Goal: Task Accomplishment & Management: Manage account settings

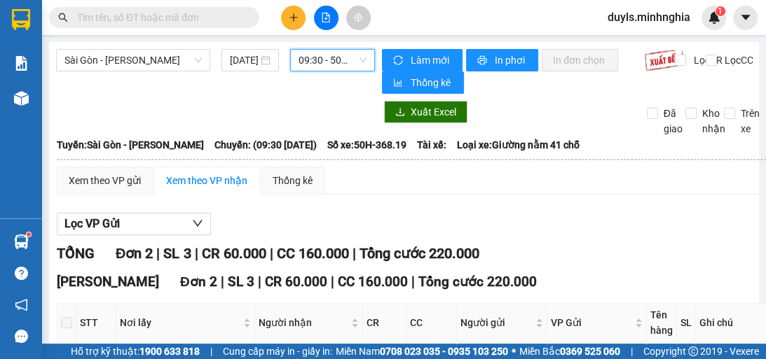
scroll to position [141, 0]
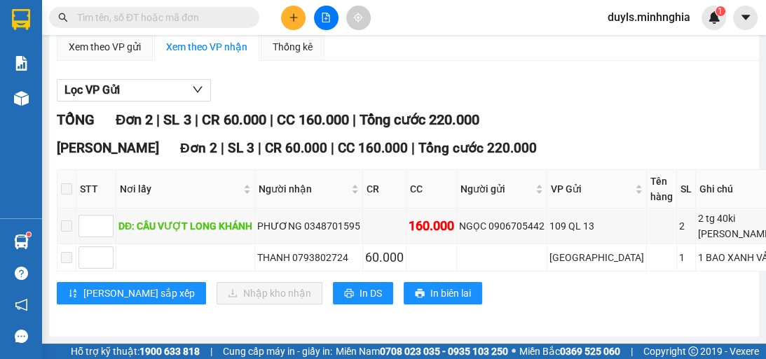
click at [449, 177] on th "CC" at bounding box center [431, 189] width 50 height 39
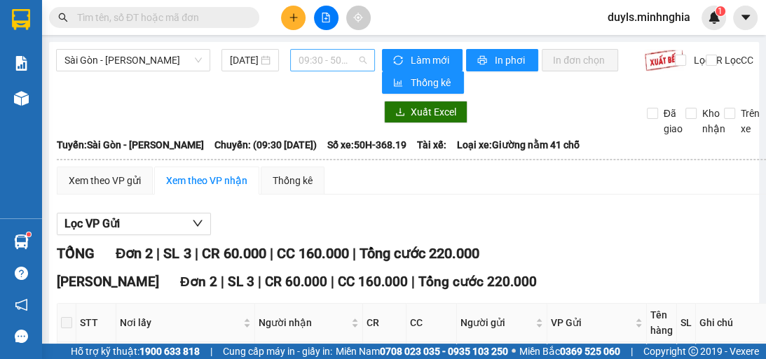
click at [330, 66] on span "09:30 - 50H-368.19" at bounding box center [332, 60] width 68 height 21
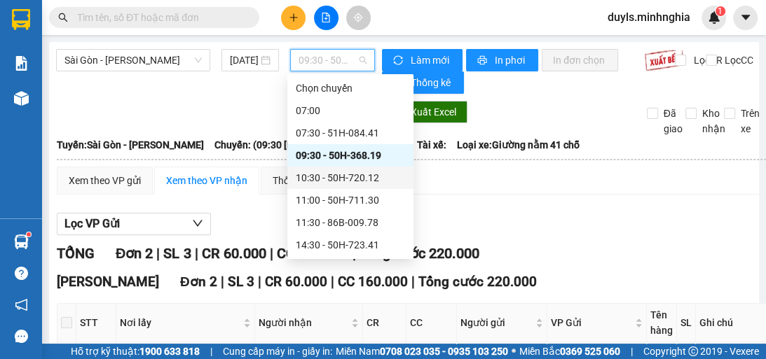
click at [391, 174] on div "10:30 - 50H-720.12" at bounding box center [350, 177] width 109 height 15
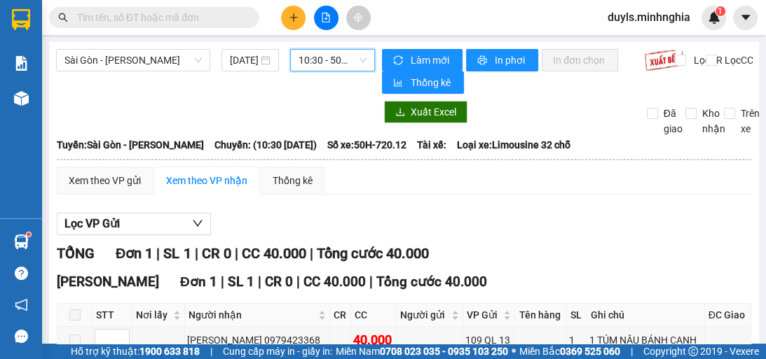
click at [357, 66] on span "10:30 - 50H-720.12" at bounding box center [332, 60] width 68 height 21
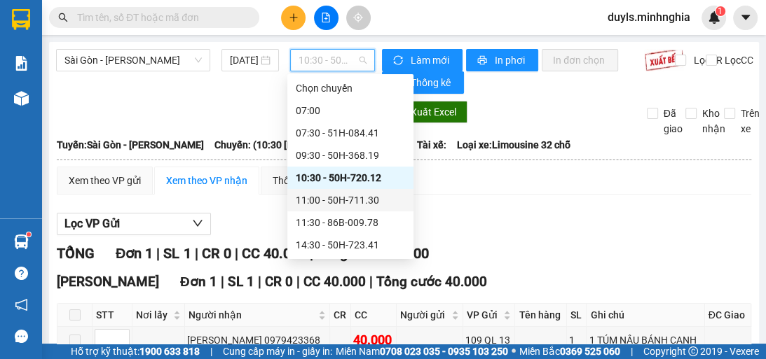
click at [366, 197] on div "11:00 - 50H-711.30" at bounding box center [350, 200] width 109 height 15
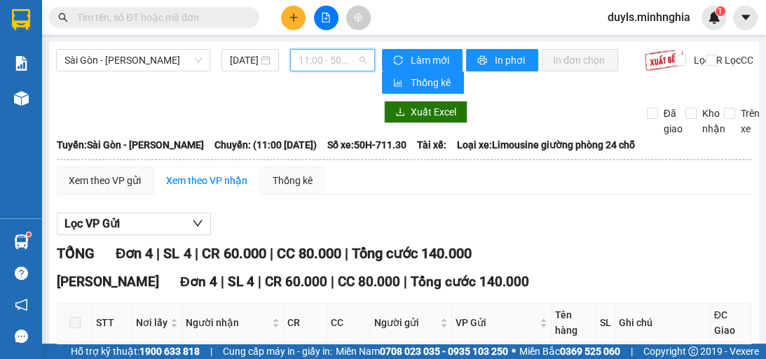
click at [319, 55] on span "11:00 - 50H-711.30" at bounding box center [332, 60] width 68 height 21
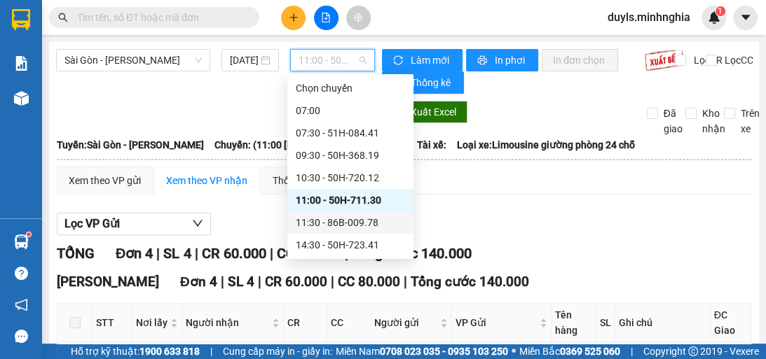
click at [389, 228] on div "11:30 - 86B-009.78" at bounding box center [350, 222] width 109 height 15
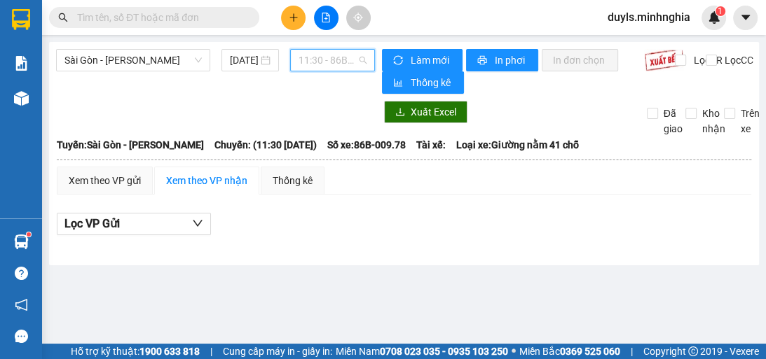
click at [336, 67] on span "11:30 - 86B-009.78" at bounding box center [332, 60] width 68 height 21
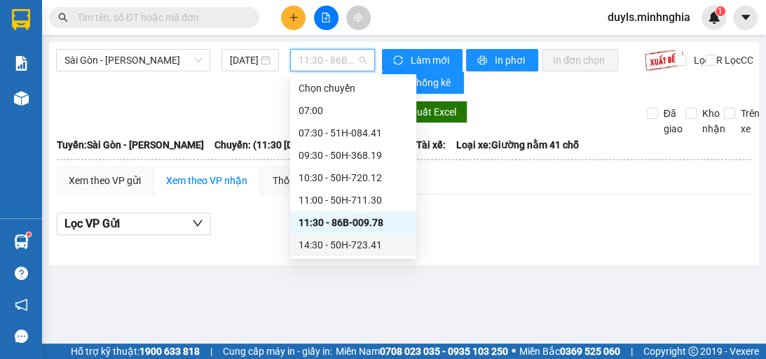
click at [365, 248] on div "14:30 - 50H-723.41" at bounding box center [352, 244] width 109 height 15
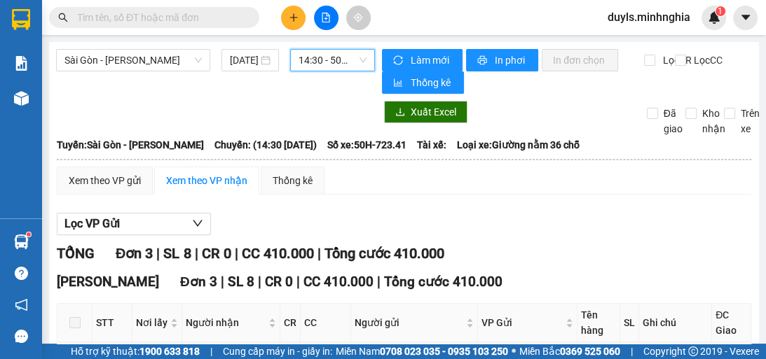
click at [342, 61] on span "14:30 - 50H-723.41" at bounding box center [332, 60] width 68 height 21
click at [324, 55] on span "14:30 - 50H-723.41" at bounding box center [332, 60] width 68 height 21
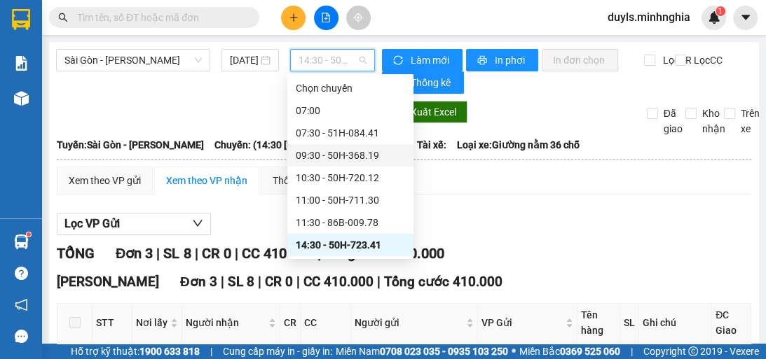
click at [382, 161] on div "09:30 - 50H-368.19" at bounding box center [350, 155] width 109 height 15
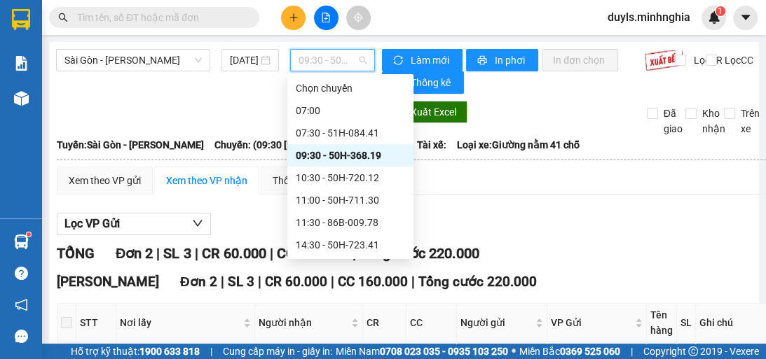
click at [315, 62] on span "09:30 - 50H-368.19" at bounding box center [332, 60] width 68 height 21
click at [343, 174] on div "10:30 - 50H-720.12" at bounding box center [350, 177] width 109 height 15
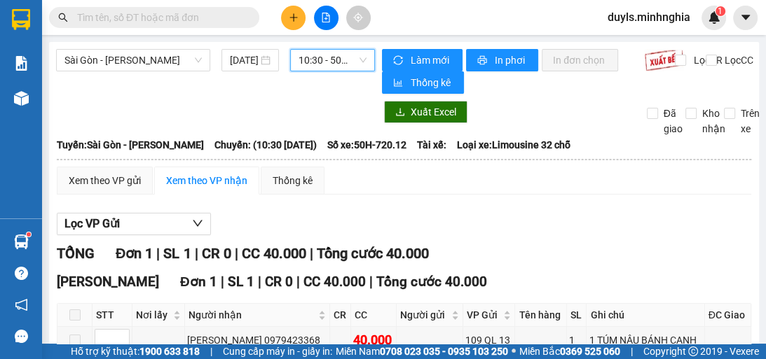
click at [315, 56] on span "10:30 - 50H-720.12" at bounding box center [332, 60] width 68 height 21
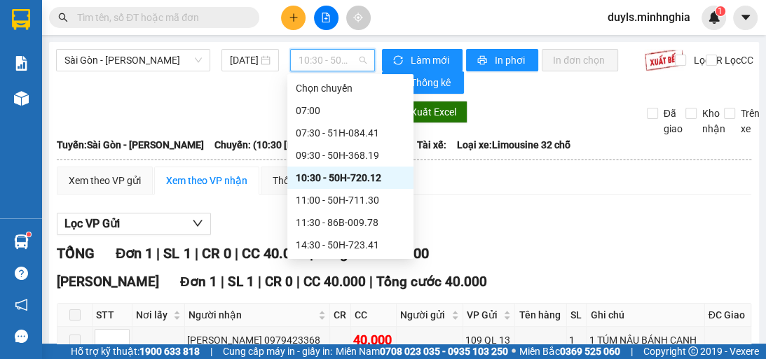
click at [315, 56] on span "10:30 - 50H-720.12" at bounding box center [332, 60] width 68 height 21
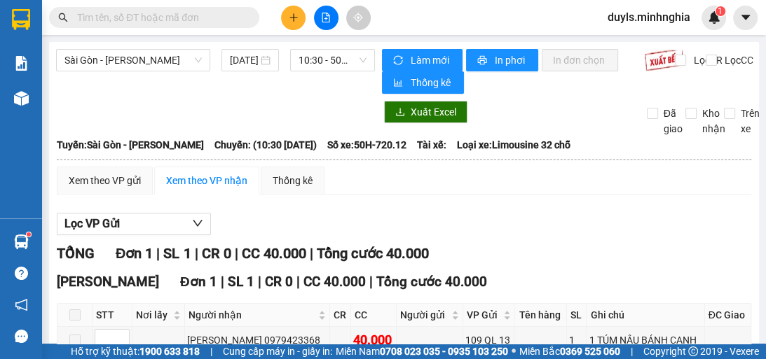
click at [423, 180] on div "Xem theo VP gửi Xem theo VP nhận Thống kê" at bounding box center [404, 181] width 694 height 28
click at [325, 57] on span "10:30 - 50H-720.12" at bounding box center [332, 60] width 68 height 21
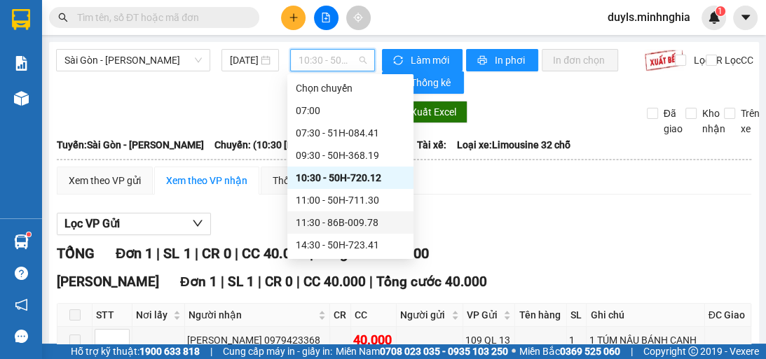
click at [394, 212] on div "11:30 - 86B-009.78" at bounding box center [350, 223] width 126 height 22
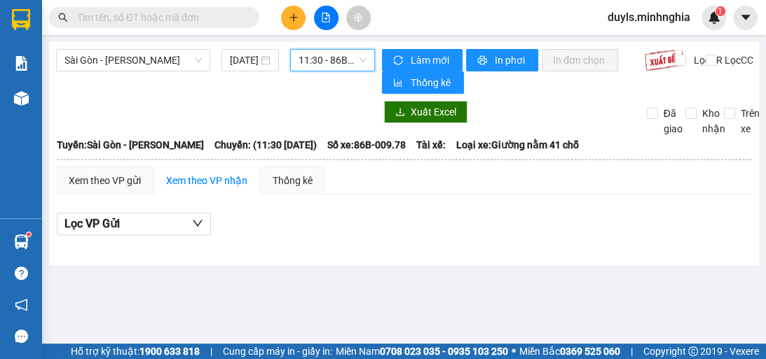
click at [343, 62] on span "11:30 - 86B-009.78" at bounding box center [332, 60] width 68 height 21
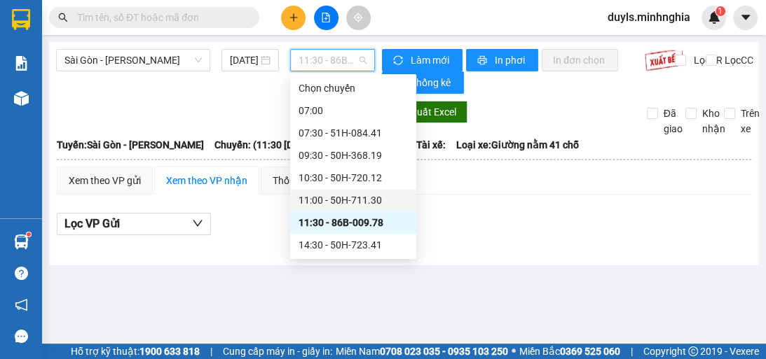
click at [389, 203] on div "11:00 - 50H-711.30" at bounding box center [352, 200] width 109 height 15
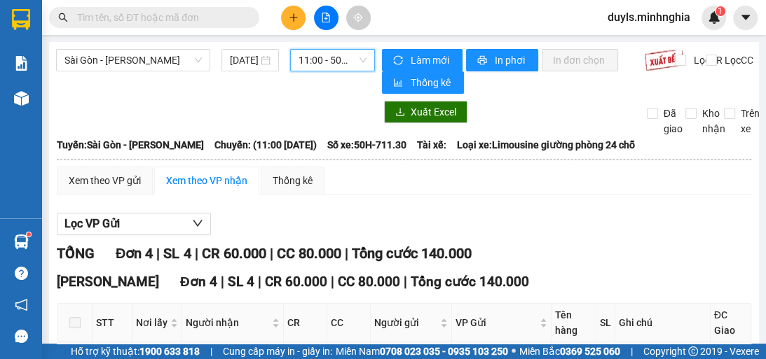
scroll to position [162, 0]
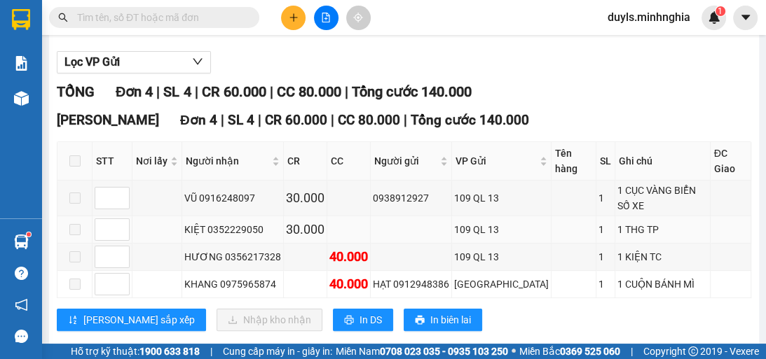
click at [489, 222] on div "109 QL 13" at bounding box center [501, 229] width 95 height 15
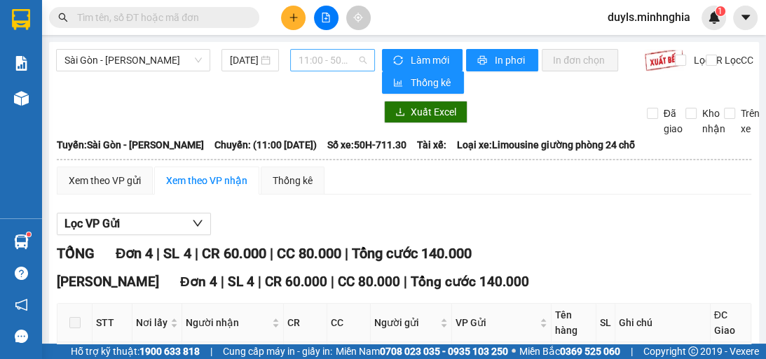
click at [339, 64] on span "11:00 - 50H-711.30" at bounding box center [332, 60] width 68 height 21
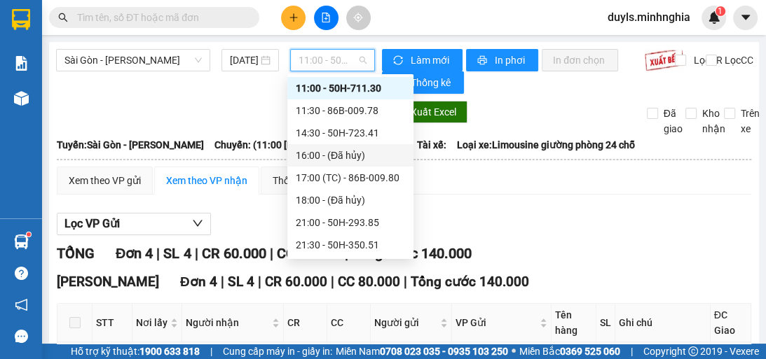
scroll to position [134, 0]
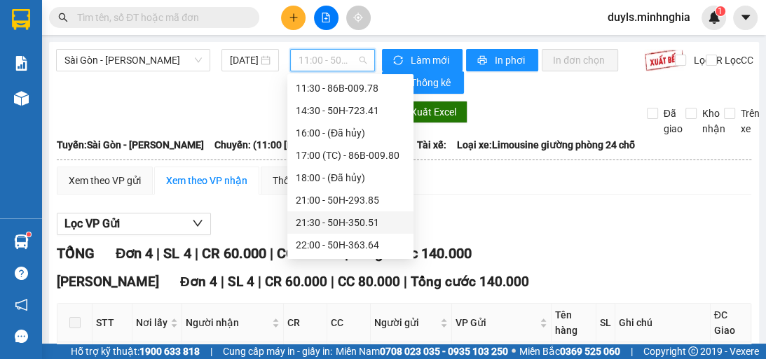
click at [513, 199] on div "Xem theo VP gửi Xem theo VP nhận Thống kê Lọc VP Gửi TỔNG Đơn 4 | SL 4 | CR 60…" at bounding box center [404, 339] width 694 height 344
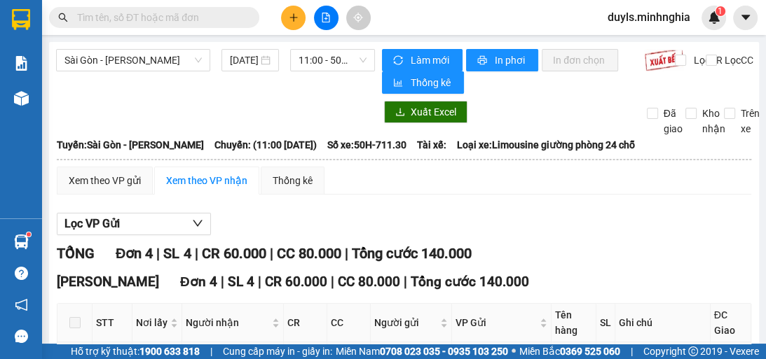
click at [532, 163] on th at bounding box center [404, 159] width 696 height 13
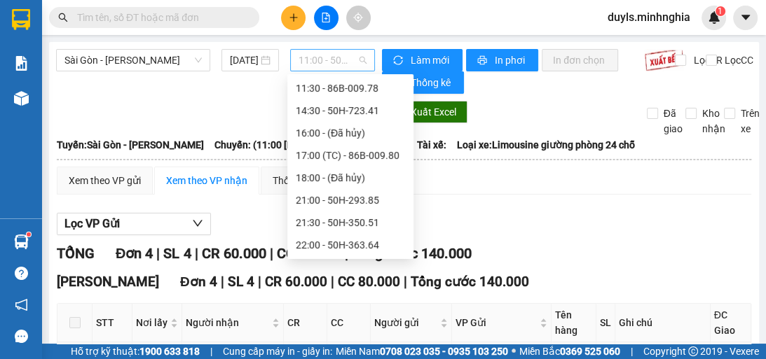
click at [317, 64] on span "11:00 - 50H-711.30" at bounding box center [332, 60] width 68 height 21
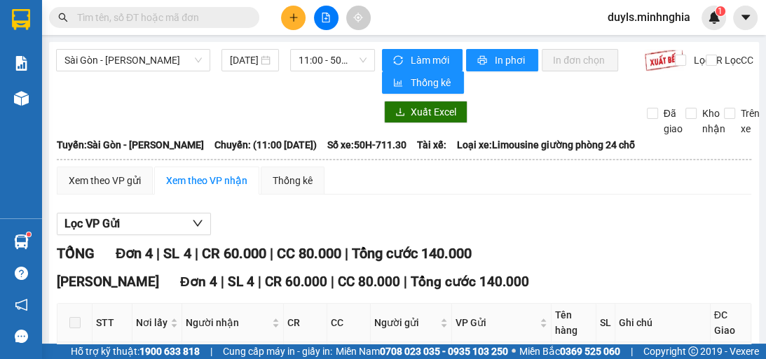
click at [481, 197] on div "Xem theo VP gửi Xem theo VP nhận Thống kê Lọc VP Gửi TỔNG Đơn 4 | SL 4 | CR 60…" at bounding box center [404, 339] width 694 height 344
click at [308, 56] on span "11:00 - 50H-711.30" at bounding box center [332, 60] width 68 height 21
click at [469, 201] on div "Xem theo VP gửi Xem theo VP nhận Thống kê Lọc VP Gửi TỔNG Đơn 4 | SL 4 | CR 60…" at bounding box center [404, 339] width 694 height 344
click at [308, 68] on span "11:00 - 50H-711.30" at bounding box center [332, 60] width 68 height 21
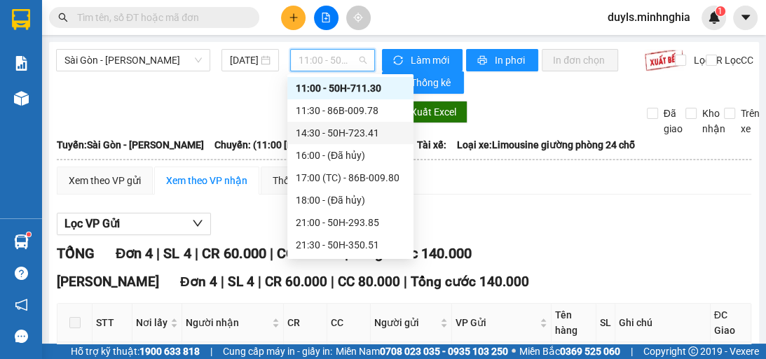
scroll to position [134, 0]
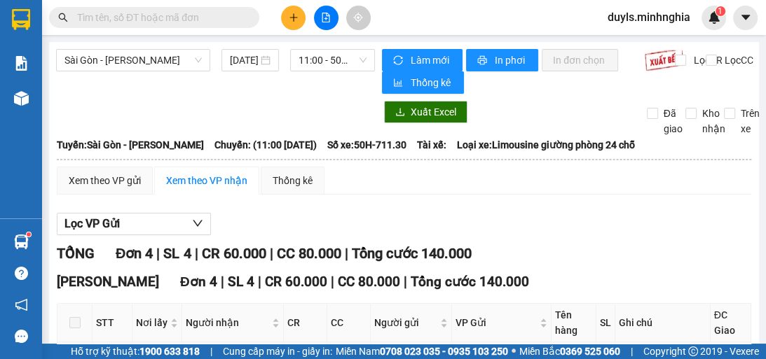
click at [513, 193] on div "Xem theo VP gửi Xem theo VP nhận Thống kê" at bounding box center [404, 181] width 694 height 28
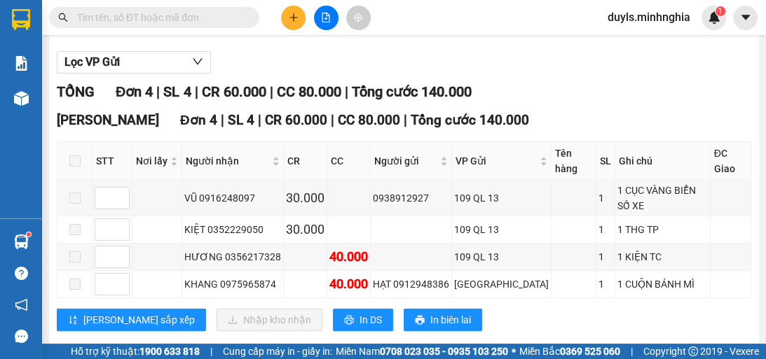
click at [722, 309] on div "[PERSON_NAME] sắp xếp Nhập kho nhận In DS In biên lai" at bounding box center [404, 320] width 694 height 22
click at [658, 309] on div "[PERSON_NAME] sắp xếp Nhập kho nhận In DS In biên lai" at bounding box center [404, 320] width 694 height 22
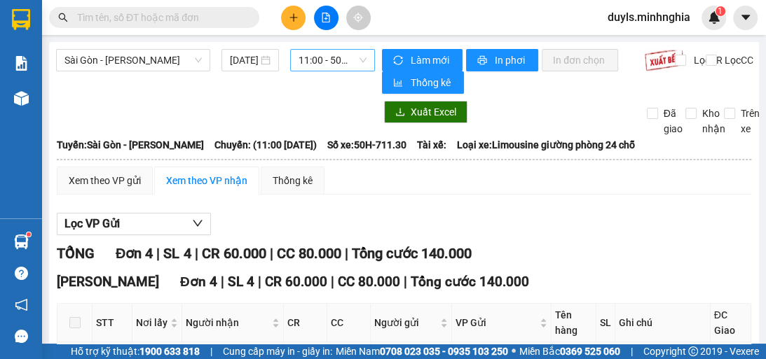
click at [340, 65] on span "11:00 - 50H-711.30" at bounding box center [332, 60] width 68 height 21
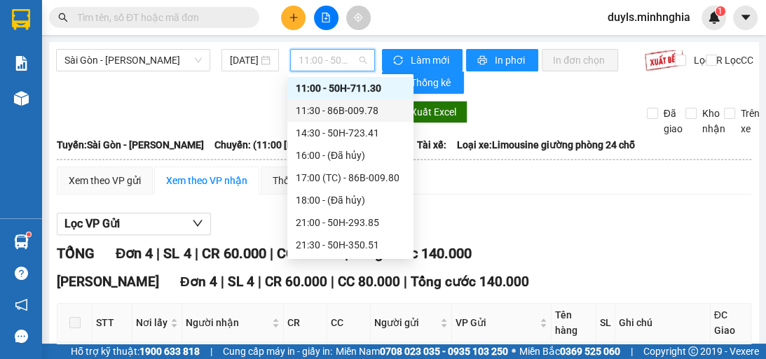
click at [382, 112] on div "11:30 - 86B-009.78" at bounding box center [350, 110] width 109 height 15
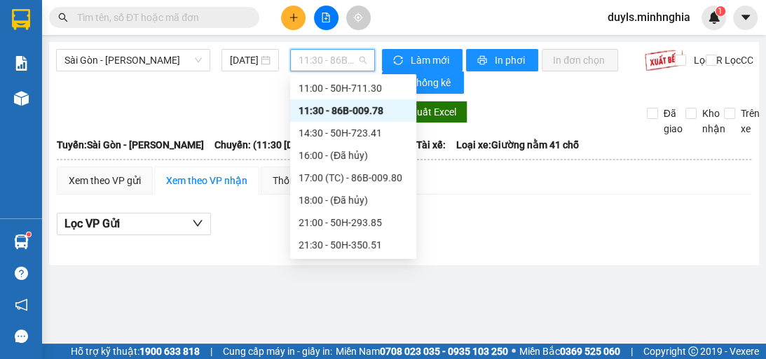
click at [347, 67] on span "11:30 - 86B-009.78" at bounding box center [332, 60] width 68 height 21
click at [375, 137] on div "14:30 - 50H-723.41" at bounding box center [352, 132] width 109 height 15
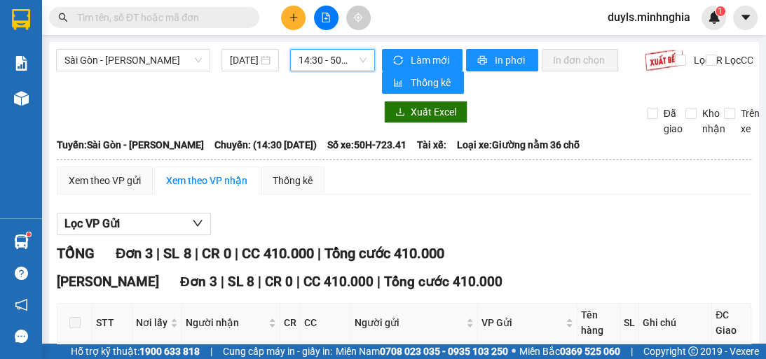
click at [317, 62] on span "14:30 - 50H-723.41" at bounding box center [332, 60] width 68 height 21
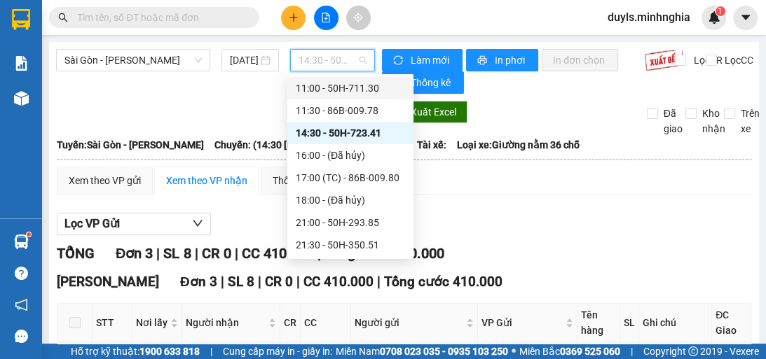
click at [386, 92] on div "11:00 - 50H-711.30" at bounding box center [350, 88] width 109 height 15
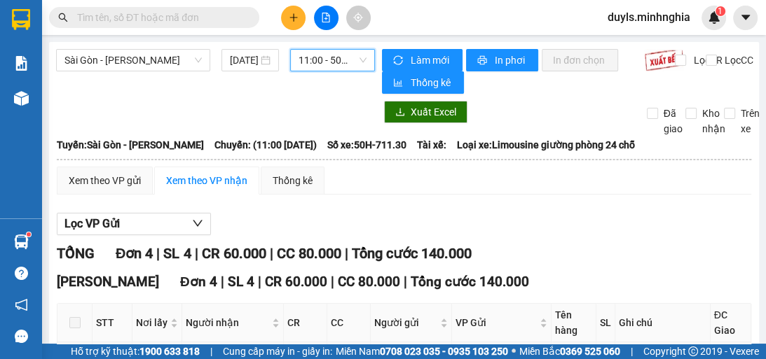
click at [368, 59] on div "11:00 - 50H-711.30" at bounding box center [332, 60] width 85 height 22
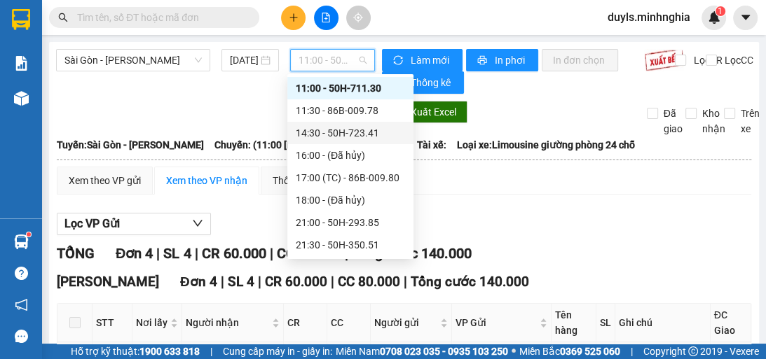
click at [384, 141] on div "14:30 - 50H-723.41" at bounding box center [350, 133] width 126 height 22
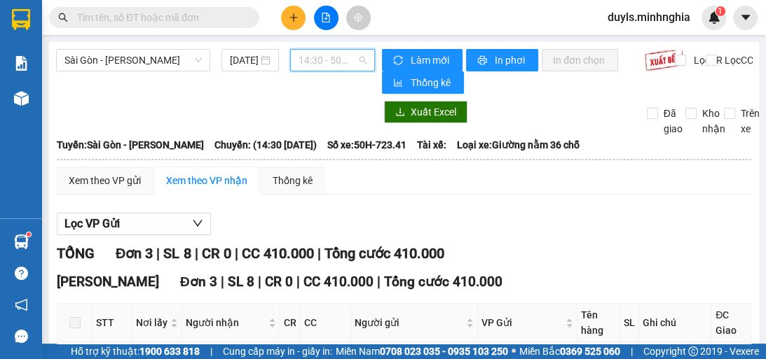
click at [347, 60] on span "14:30 - 50H-723.41" at bounding box center [332, 60] width 68 height 21
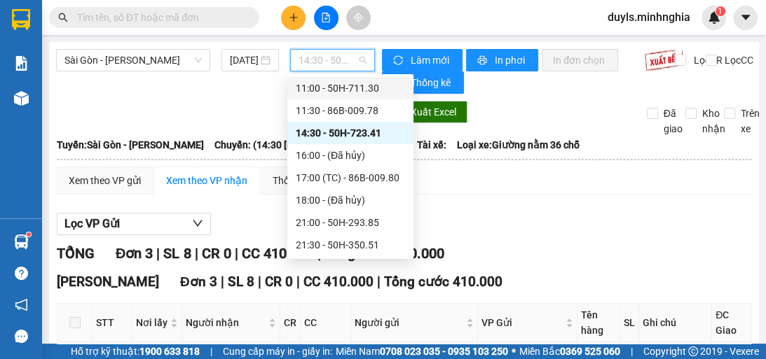
click at [375, 78] on div "11:00 - 50H-711.30" at bounding box center [350, 88] width 126 height 22
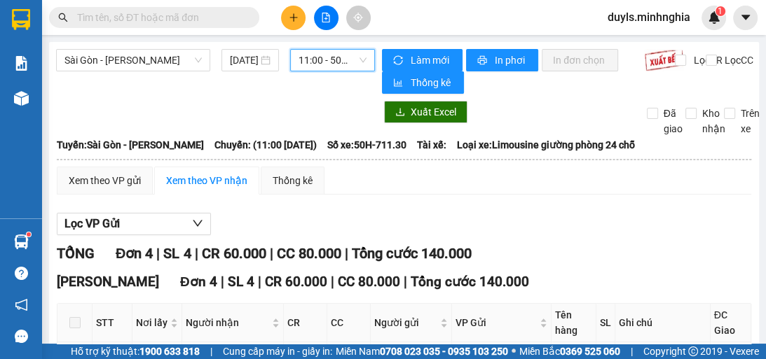
scroll to position [162, 0]
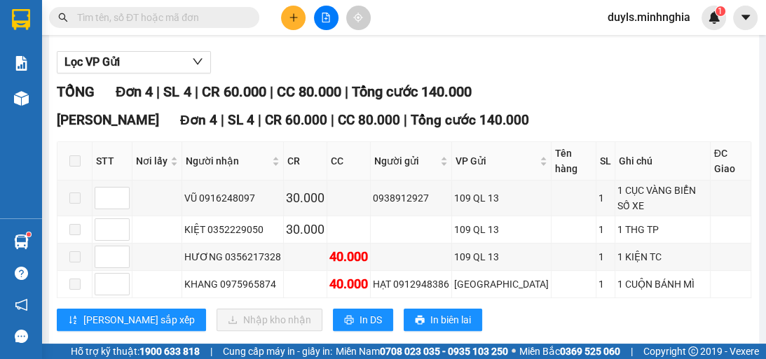
click at [630, 90] on div "TỔNG Đơn 4 | SL 4 | CR 60.000 | CC 80.000 | Tổng cước 140.000" at bounding box center [404, 92] width 694 height 22
